Goal: Transaction & Acquisition: Download file/media

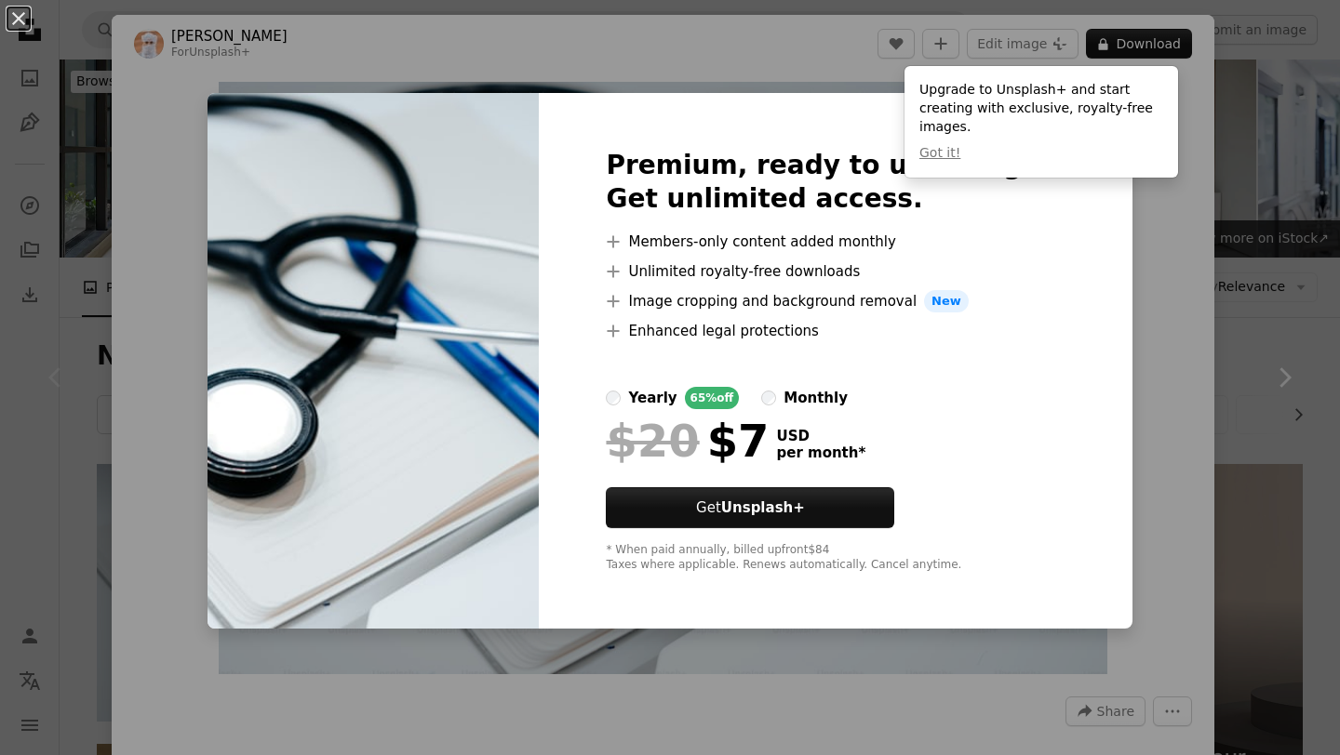
click at [337, 61] on div "An X shape Premium, ready to use images. Get unlimited access. A plus sign Memb…" at bounding box center [670, 377] width 1340 height 755
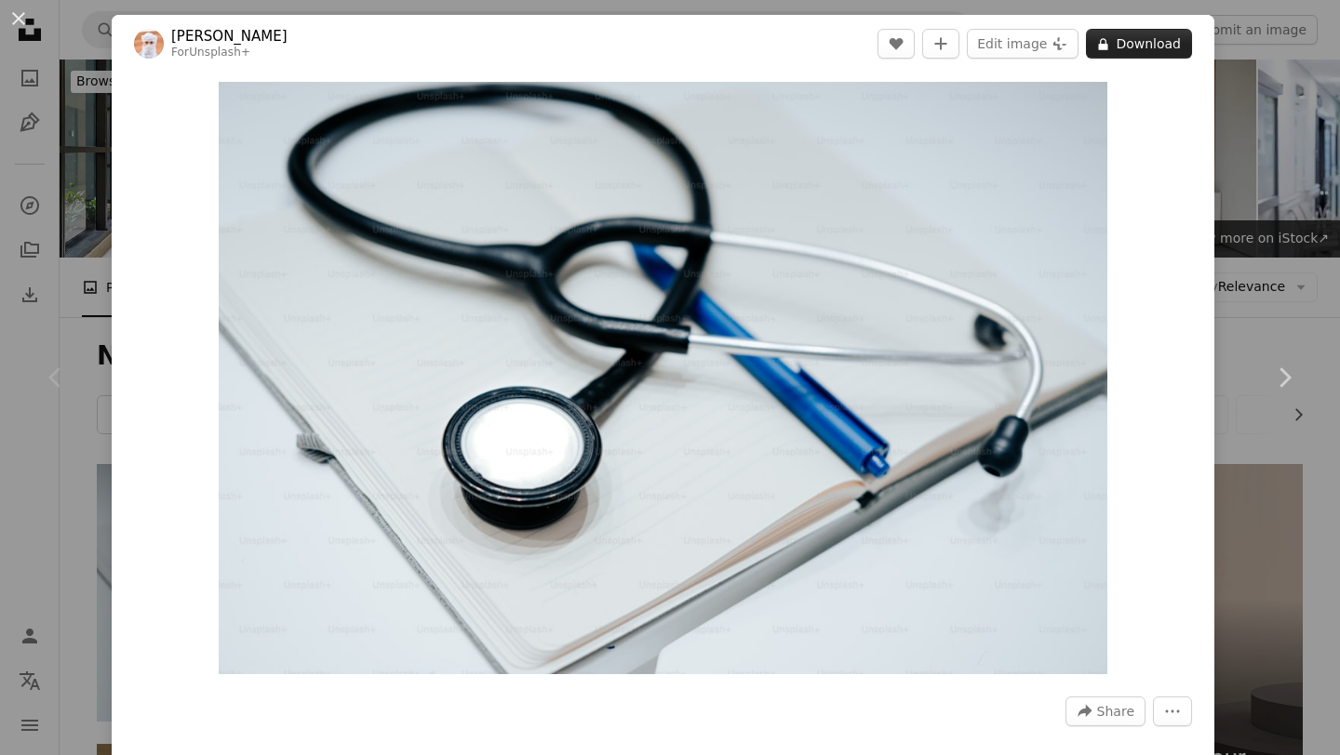
click at [1105, 55] on button "A lock Download" at bounding box center [1139, 44] width 106 height 30
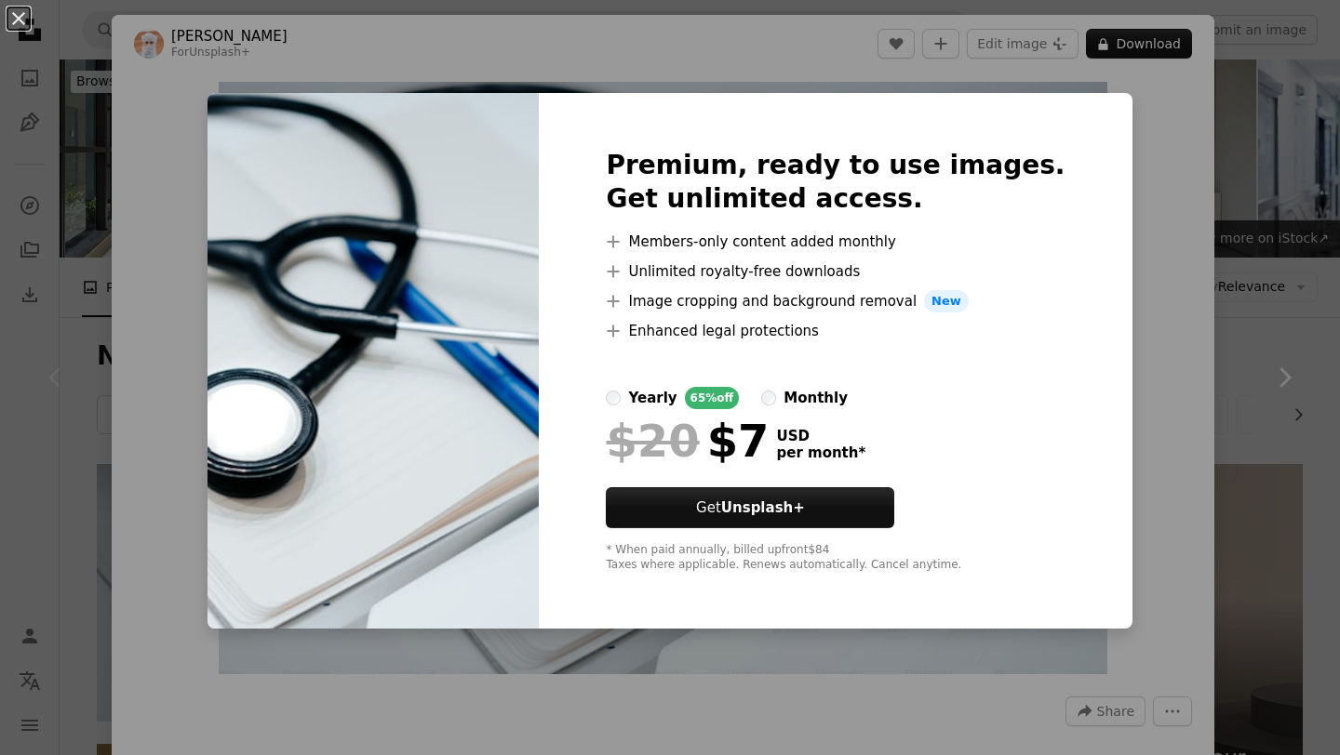
click at [1157, 175] on div "An X shape Premium, ready to use images. Get unlimited access. A plus sign Memb…" at bounding box center [670, 377] width 1340 height 755
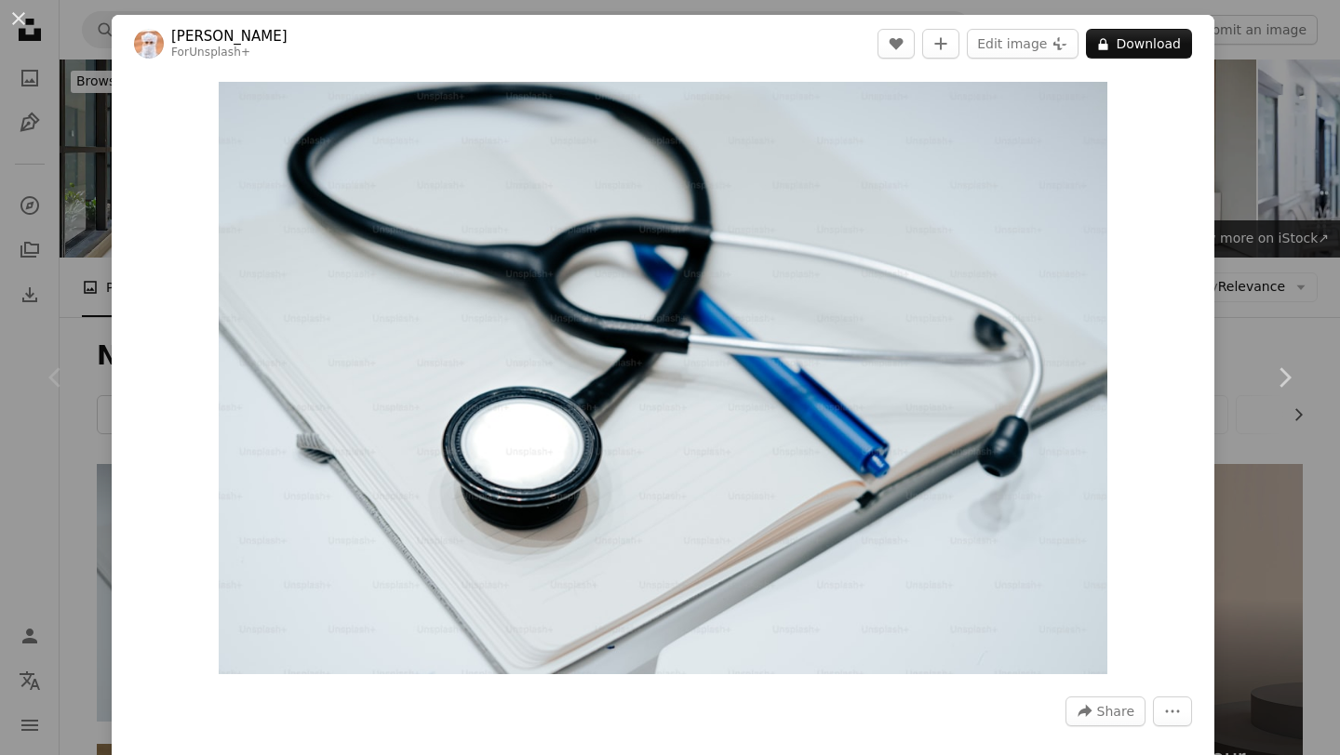
click at [20, 13] on button "An X shape" at bounding box center [18, 18] width 22 height 22
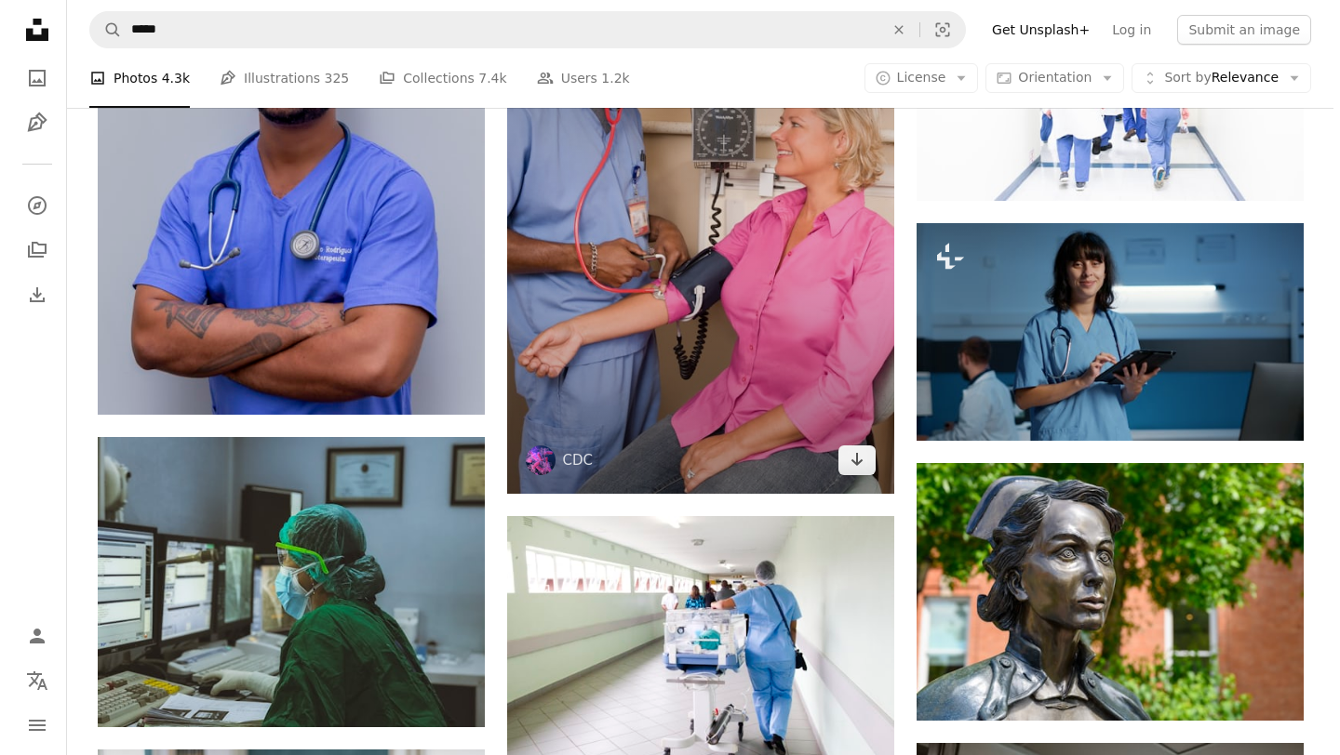
scroll to position [1121, 0]
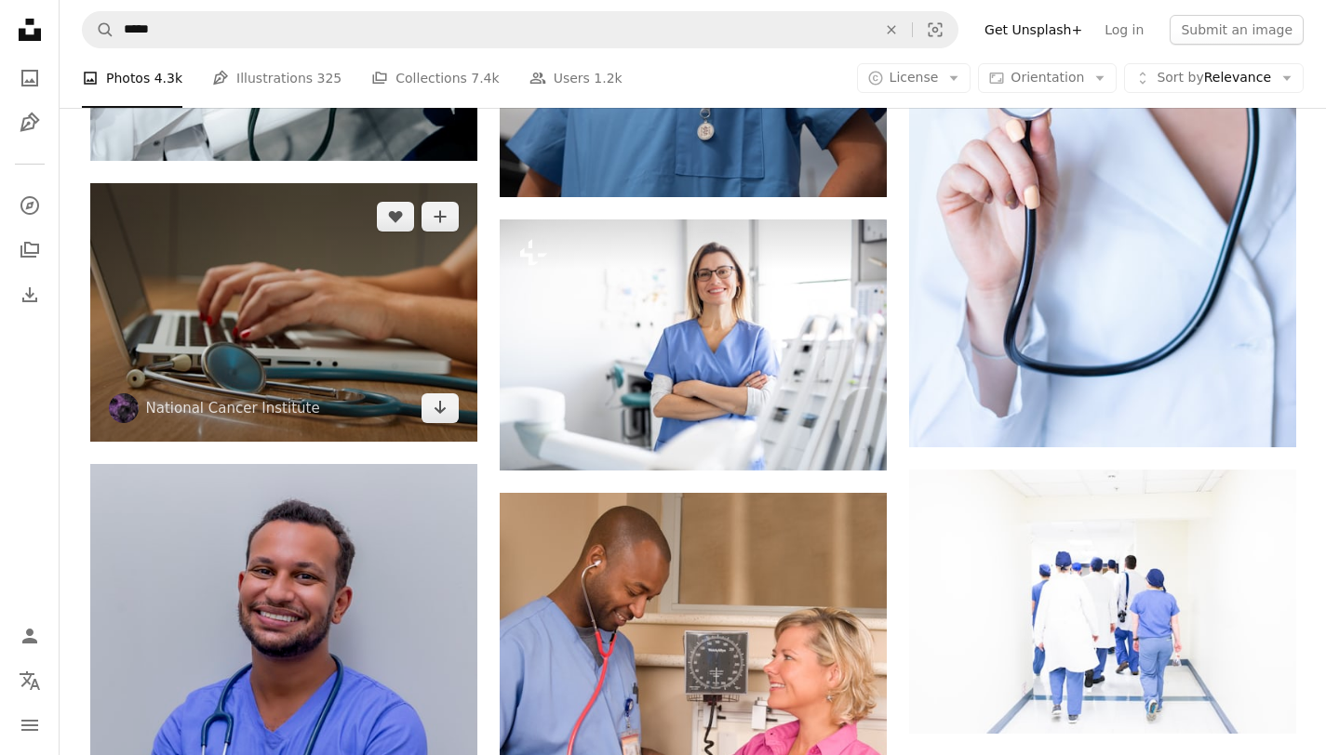
click at [381, 314] on img at bounding box center [283, 312] width 387 height 258
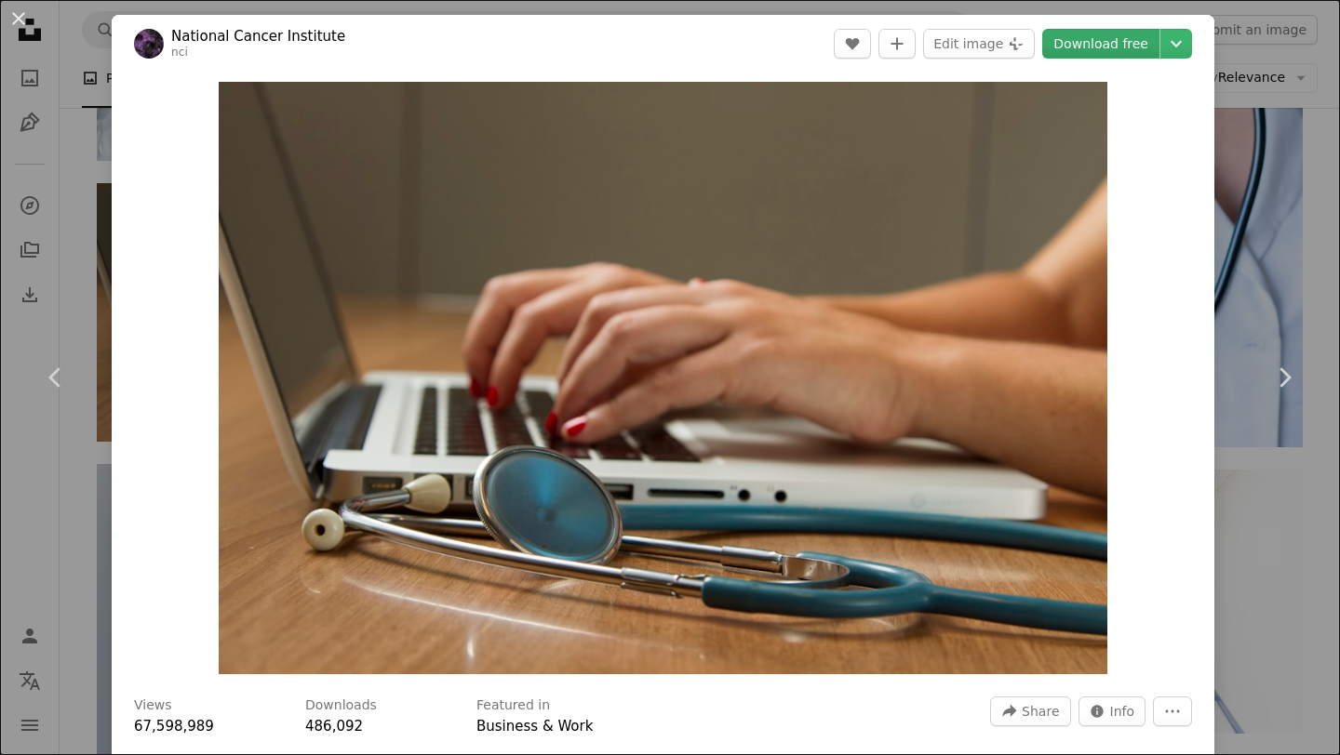
click at [1101, 39] on link "Download free" at bounding box center [1100, 44] width 117 height 30
